Goal: Entertainment & Leisure: Consume media (video, audio)

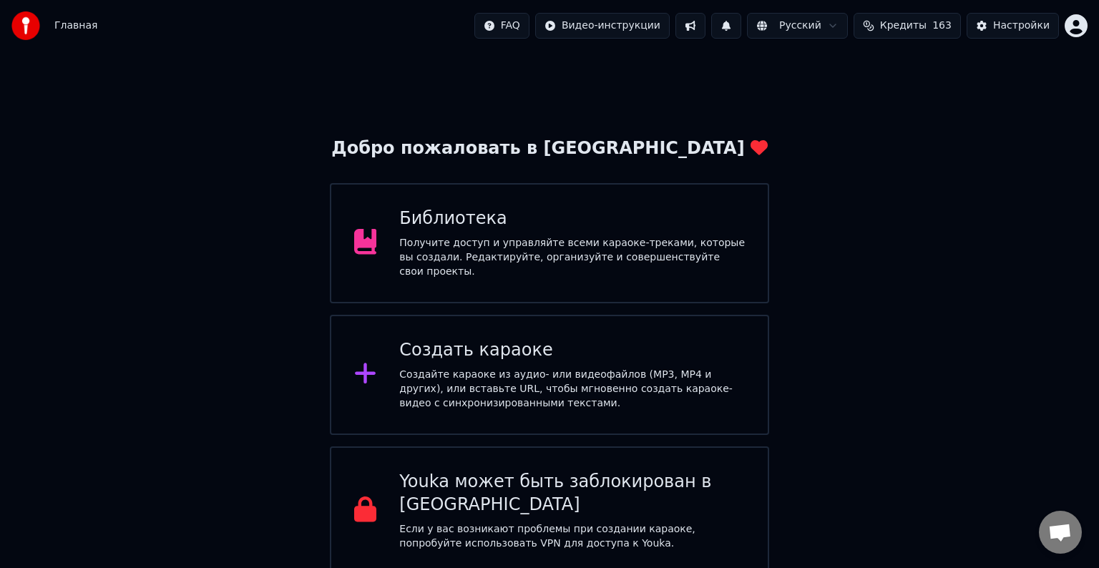
click at [576, 266] on div "Получите доступ и управляйте всеми караоке-треками, которые вы создали. Редакти…" at bounding box center [572, 257] width 346 height 43
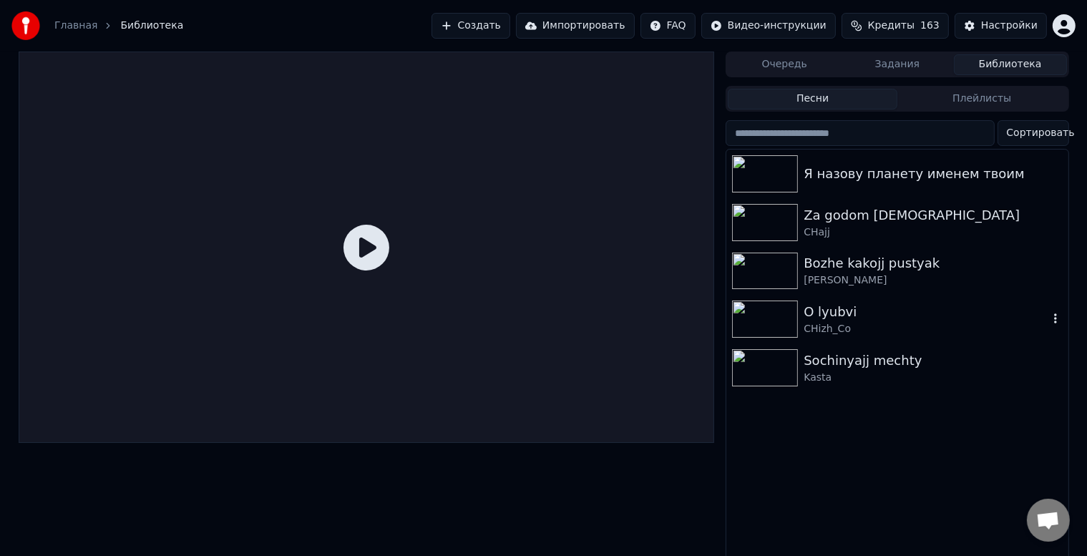
click at [811, 322] on div "CHizh_Co" at bounding box center [925, 329] width 244 height 14
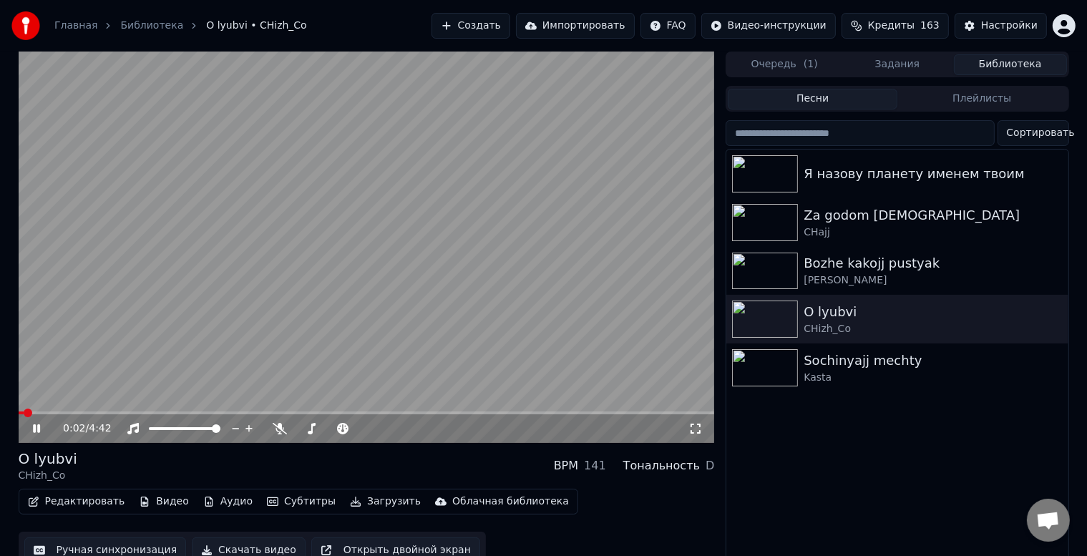
click at [37, 426] on icon at bounding box center [36, 428] width 7 height 9
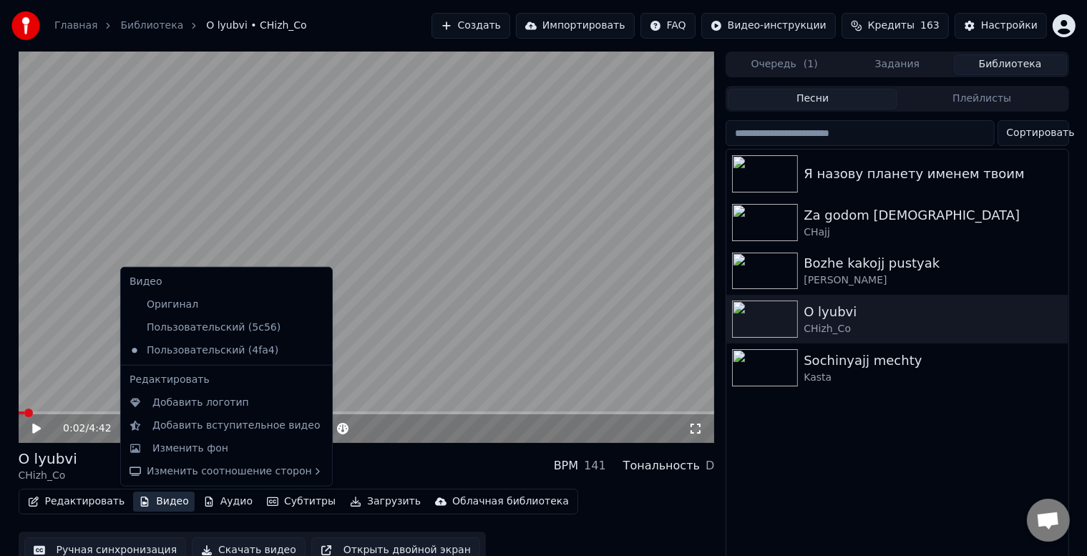
click at [139, 500] on icon "button" at bounding box center [144, 502] width 11 height 10
click at [152, 449] on div "Изменить фон" at bounding box center [190, 448] width 76 height 14
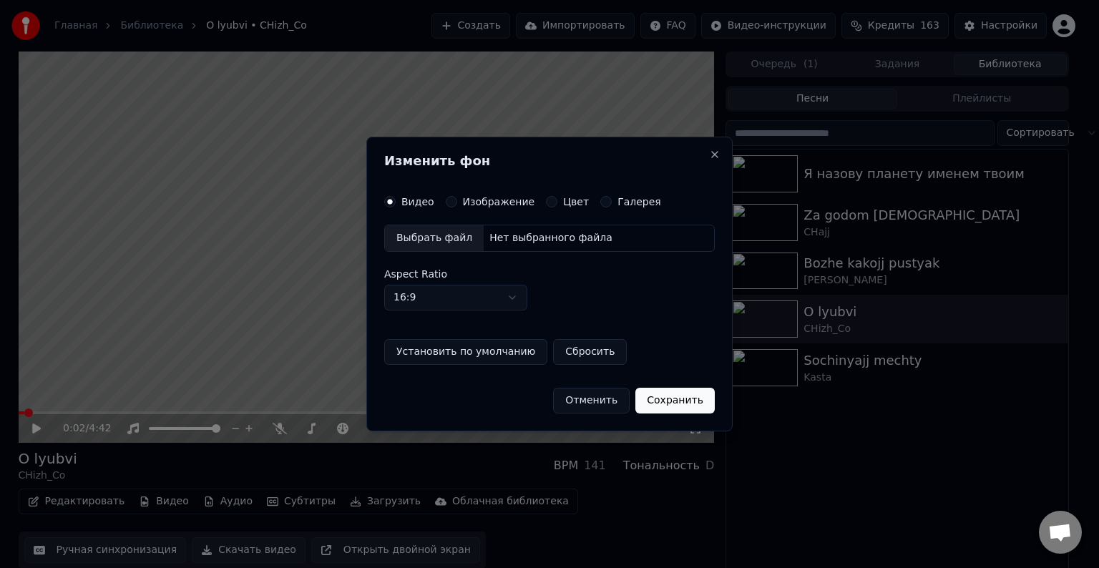
click at [449, 204] on button "Изображение" at bounding box center [451, 201] width 11 height 11
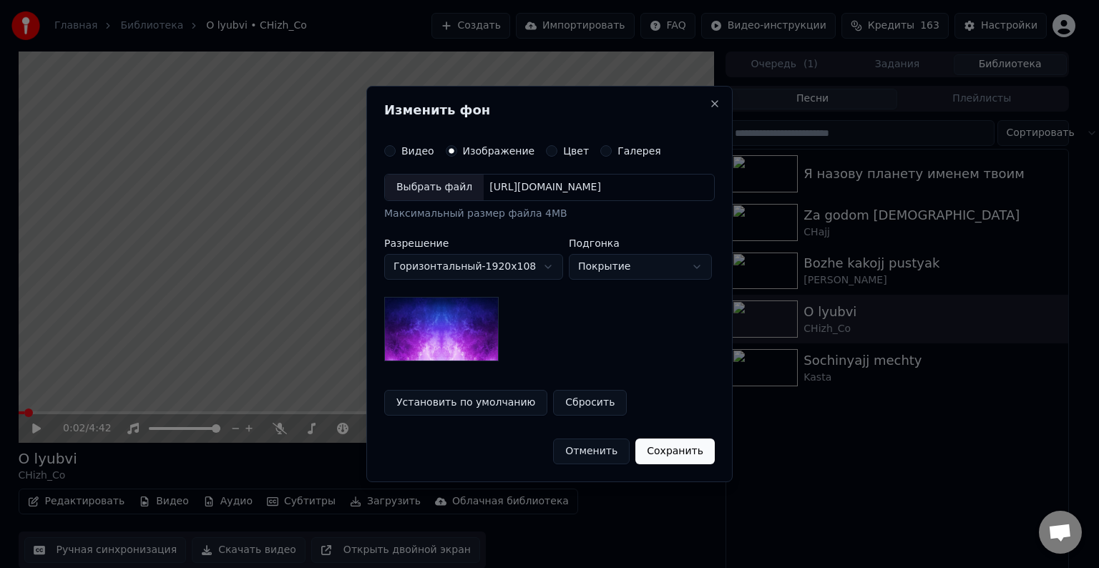
click at [432, 188] on div "Выбрать файл" at bounding box center [434, 188] width 99 height 26
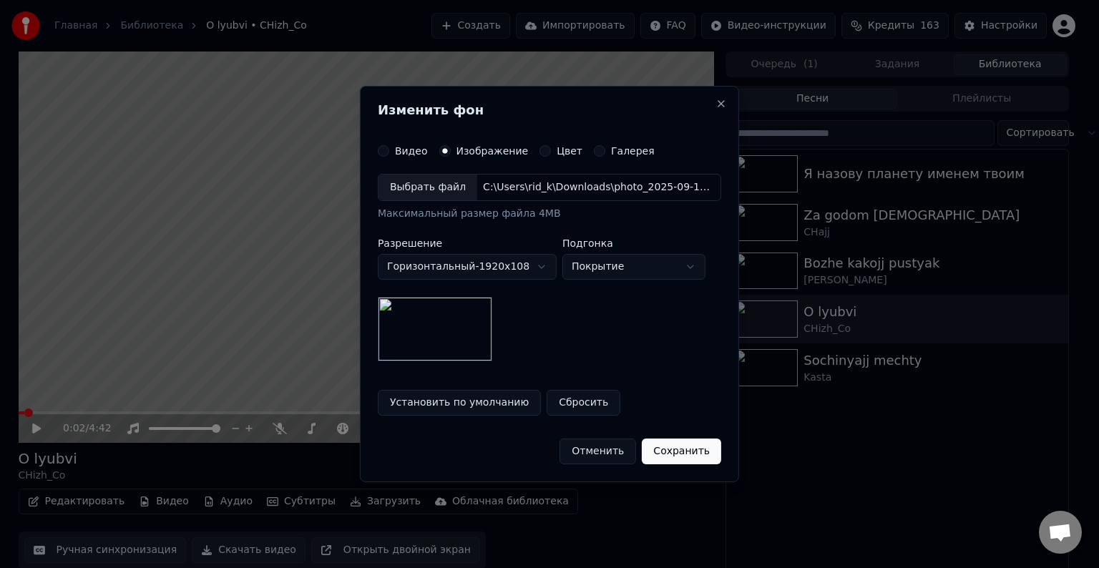
click at [664, 448] on button "Сохранить" at bounding box center [681, 452] width 79 height 26
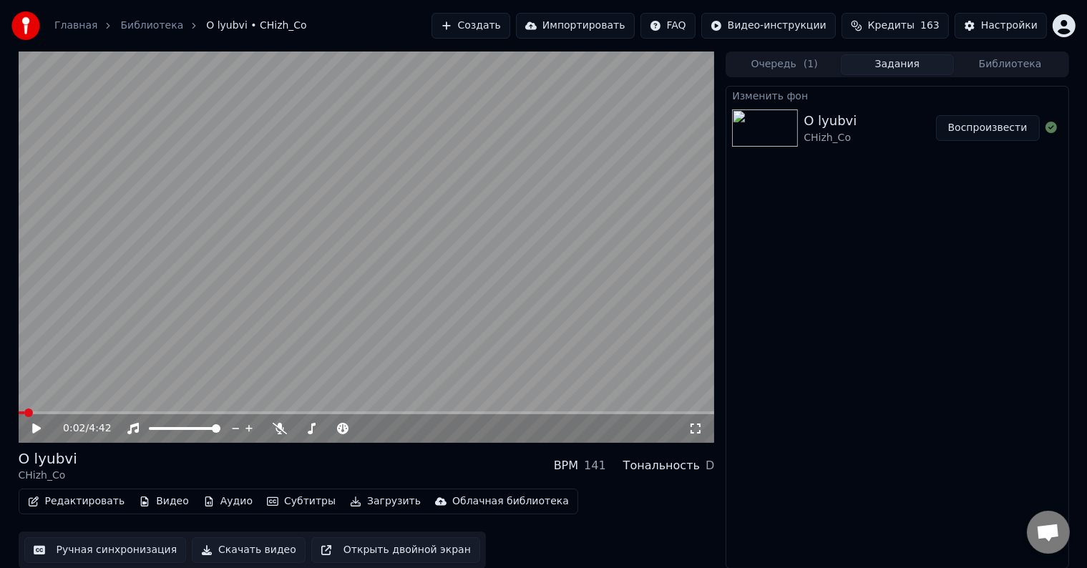
click at [985, 143] on div "O lyubvi CHizh_Co Воспроизвести" at bounding box center [896, 128] width 341 height 49
click at [985, 127] on button "Воспроизвести" at bounding box center [988, 128] width 104 height 26
click at [248, 427] on icon at bounding box center [250, 428] width 14 height 14
click at [277, 429] on icon at bounding box center [280, 428] width 14 height 11
click at [526, 412] on span at bounding box center [367, 412] width 696 height 3
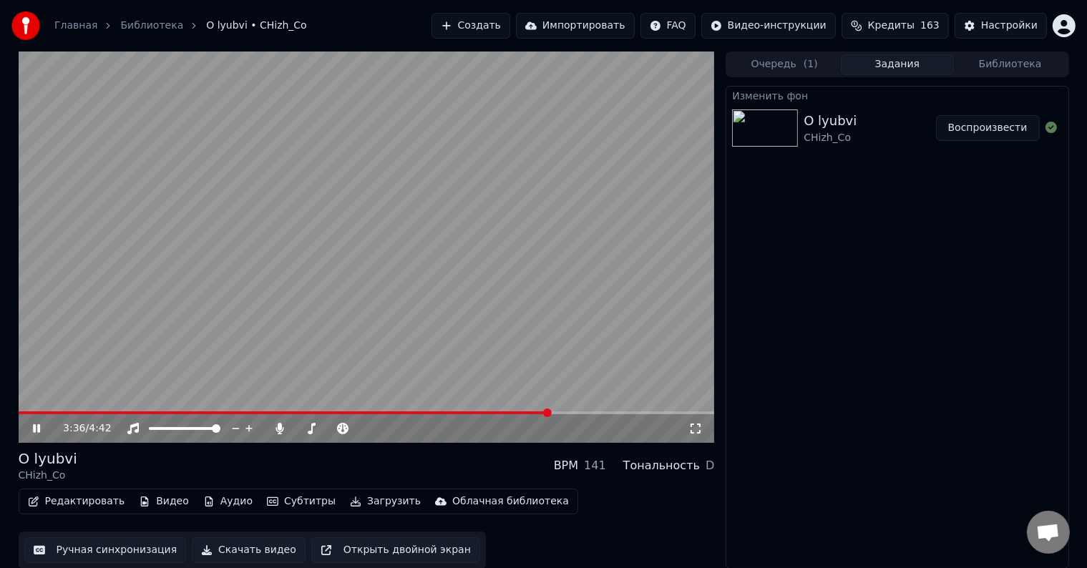
click at [549, 414] on span at bounding box center [367, 412] width 696 height 3
click at [562, 414] on span at bounding box center [367, 412] width 696 height 3
click at [581, 414] on span at bounding box center [367, 412] width 696 height 3
click at [603, 414] on span at bounding box center [367, 412] width 696 height 3
click at [620, 414] on span at bounding box center [367, 412] width 696 height 3
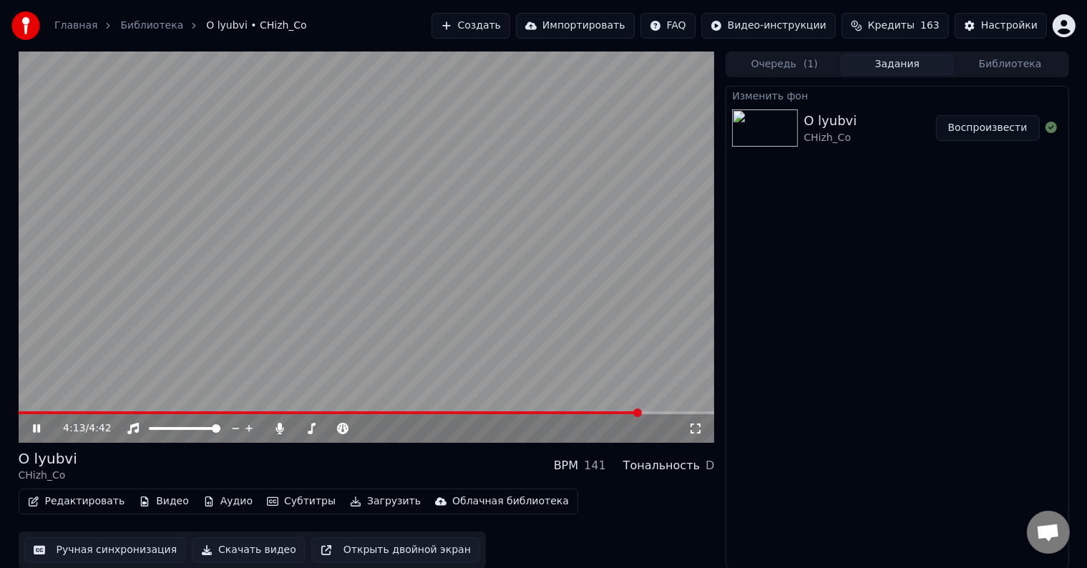
click at [641, 414] on span at bounding box center [367, 412] width 696 height 3
click at [603, 417] on div "4:15 / 4:42" at bounding box center [367, 428] width 696 height 29
click at [603, 414] on div "4:16 / 4:42" at bounding box center [367, 426] width 696 height 31
click at [603, 414] on span at bounding box center [312, 412] width 586 height 3
click at [590, 414] on span at bounding box center [304, 412] width 571 height 3
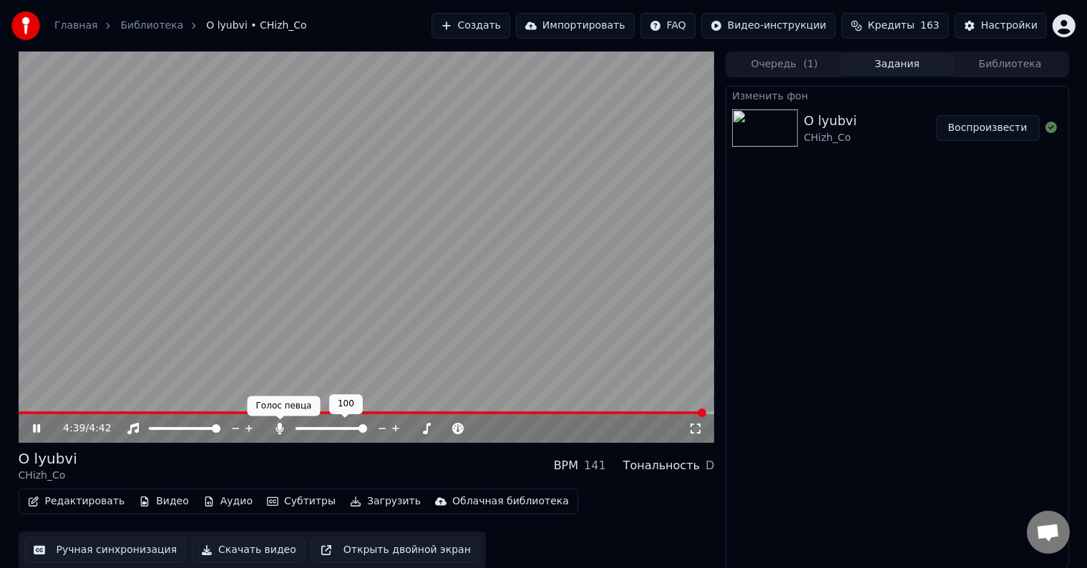
click at [280, 430] on icon at bounding box center [280, 428] width 8 height 11
click at [243, 548] on button "Скачать видео" at bounding box center [249, 550] width 114 height 26
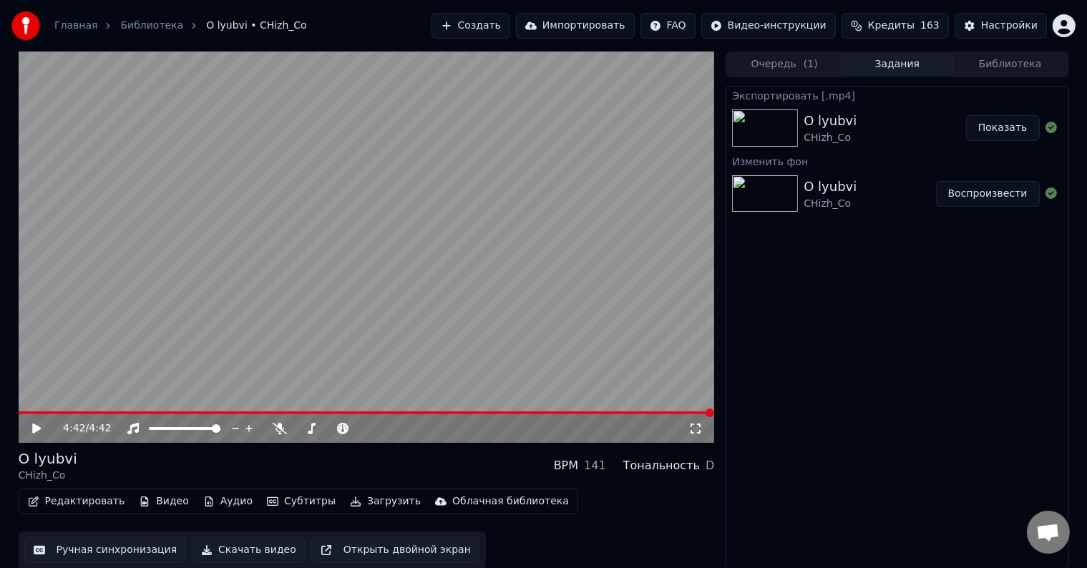
scroll to position [1, 0]
